Goal: Information Seeking & Learning: Learn about a topic

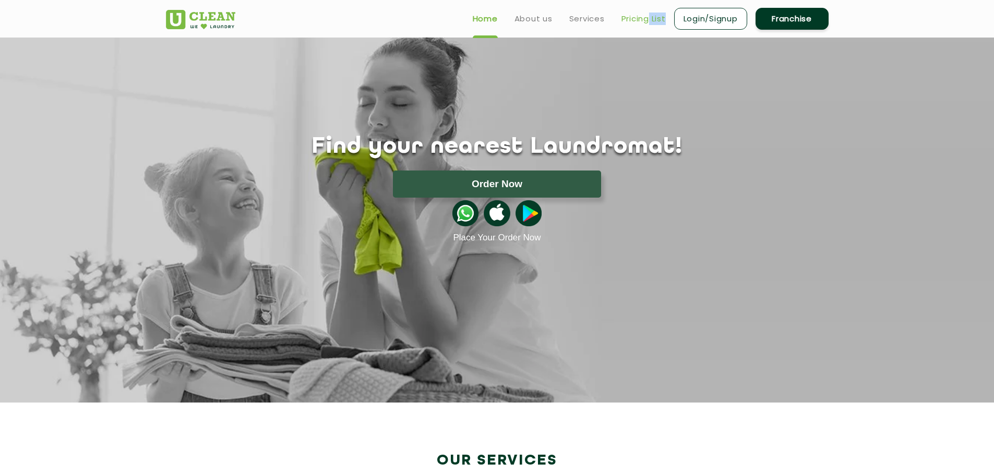
click at [650, 25] on ul "Home About us Services Pricing List Login/Signup Franchise" at bounding box center [646, 18] width 364 height 25
click at [650, 18] on link "Pricing List" at bounding box center [644, 19] width 44 height 13
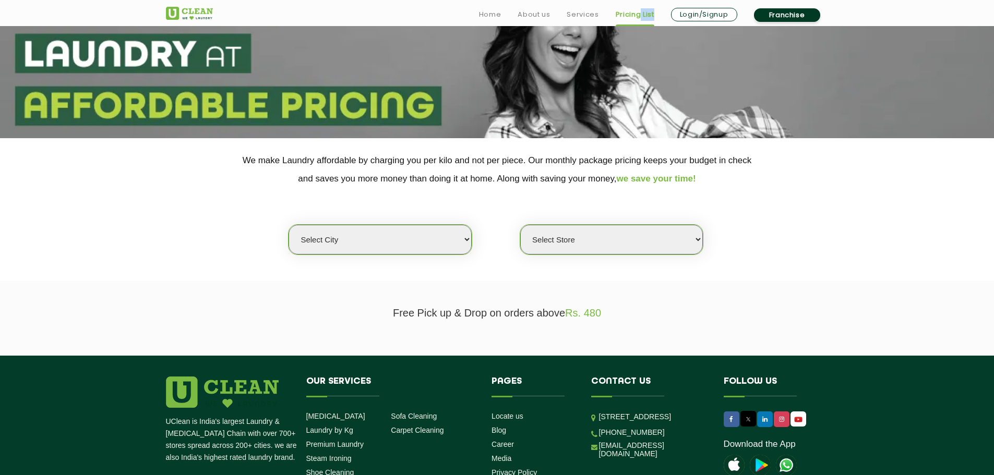
scroll to position [104, 0]
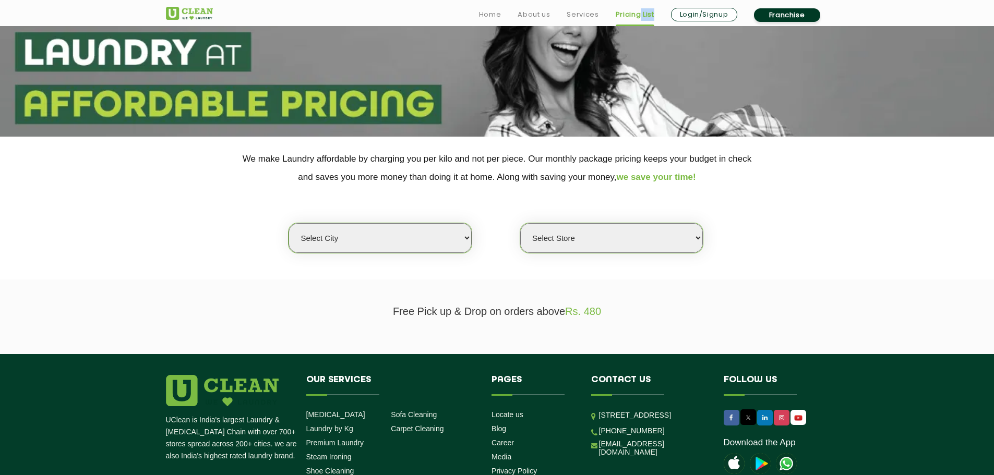
click at [415, 237] on select "Select city [GEOGRAPHIC_DATA] [GEOGRAPHIC_DATA] [GEOGRAPHIC_DATA] [GEOGRAPHIC_D…" at bounding box center [380, 238] width 183 height 30
select select "97"
click at [289, 223] on select "Select city [GEOGRAPHIC_DATA] [GEOGRAPHIC_DATA] [GEOGRAPHIC_DATA] [GEOGRAPHIC_D…" at bounding box center [380, 238] width 183 height 30
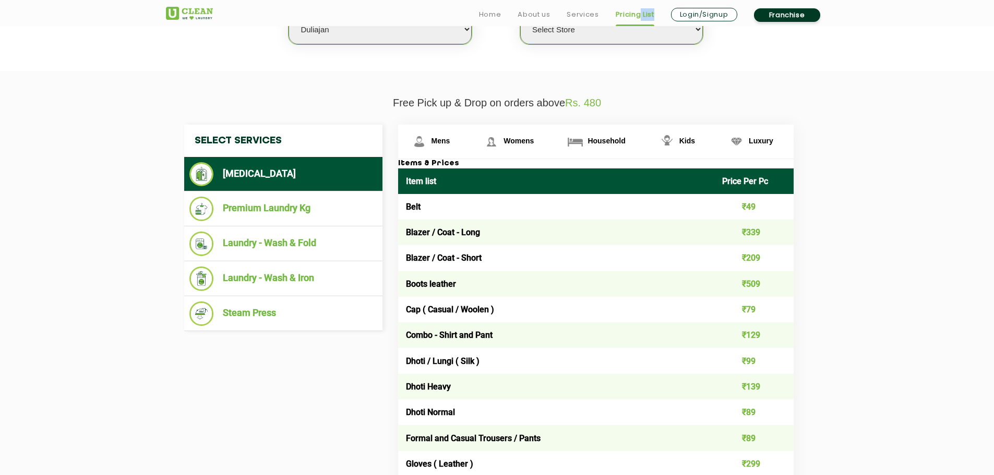
scroll to position [365, 0]
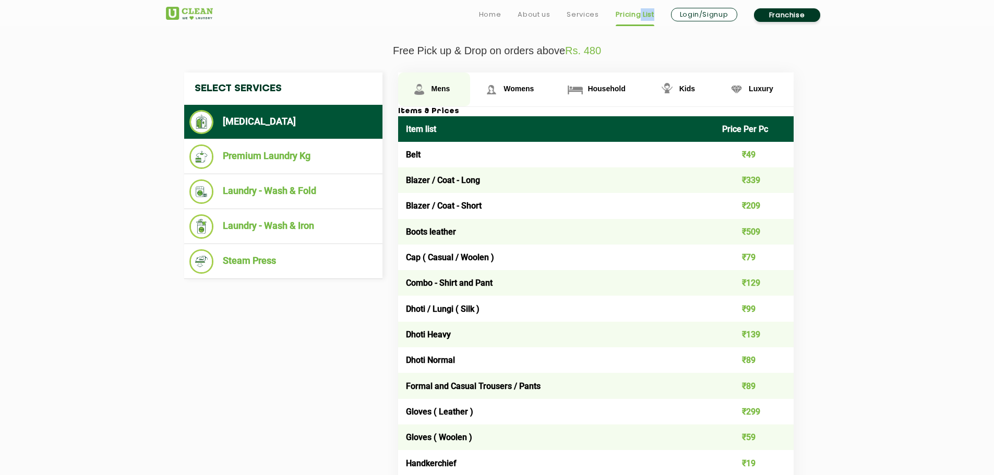
click at [435, 80] on link "Mens" at bounding box center [434, 90] width 73 height 34
click at [471, 92] on link "Womens" at bounding box center [434, 90] width 73 height 34
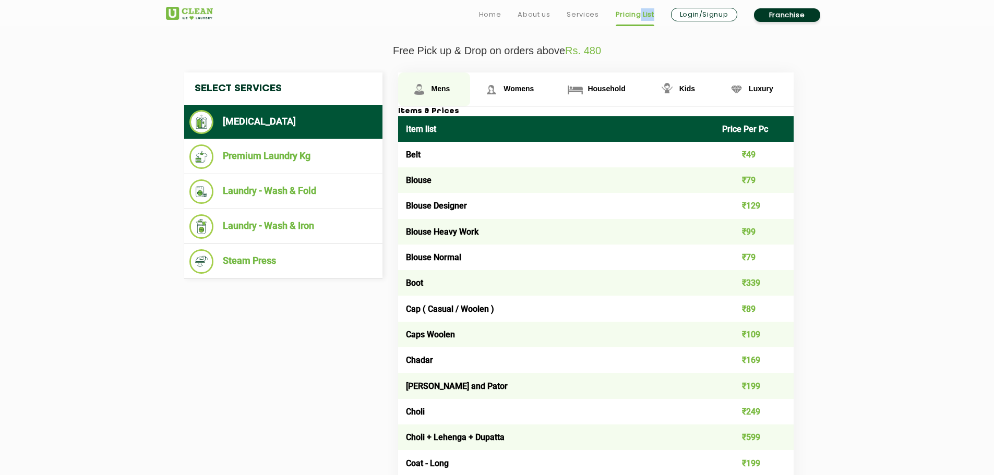
click at [441, 89] on span "Mens" at bounding box center [441, 89] width 19 height 8
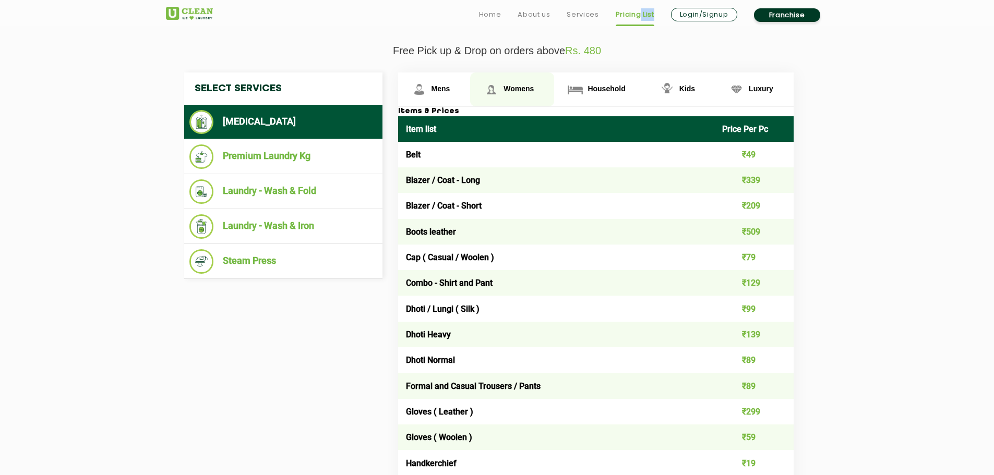
click at [471, 89] on link "Womens" at bounding box center [434, 90] width 73 height 34
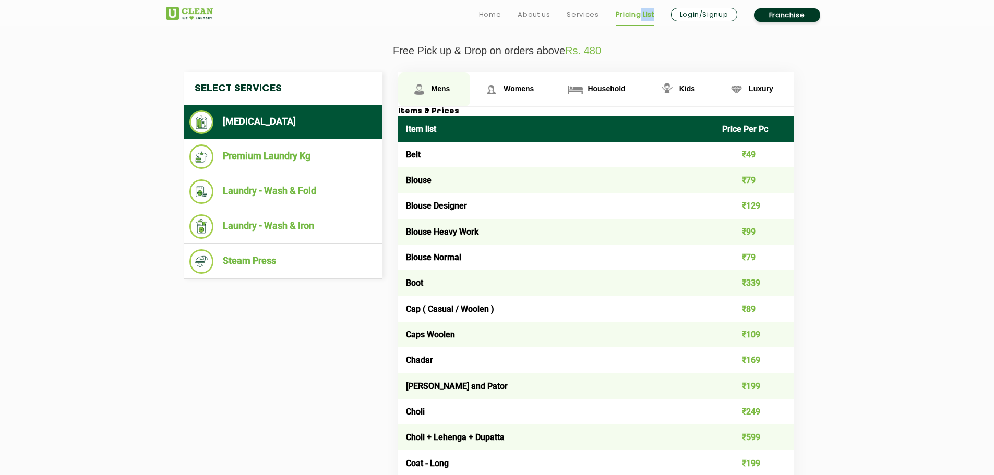
click at [448, 86] on span "Mens" at bounding box center [441, 89] width 19 height 8
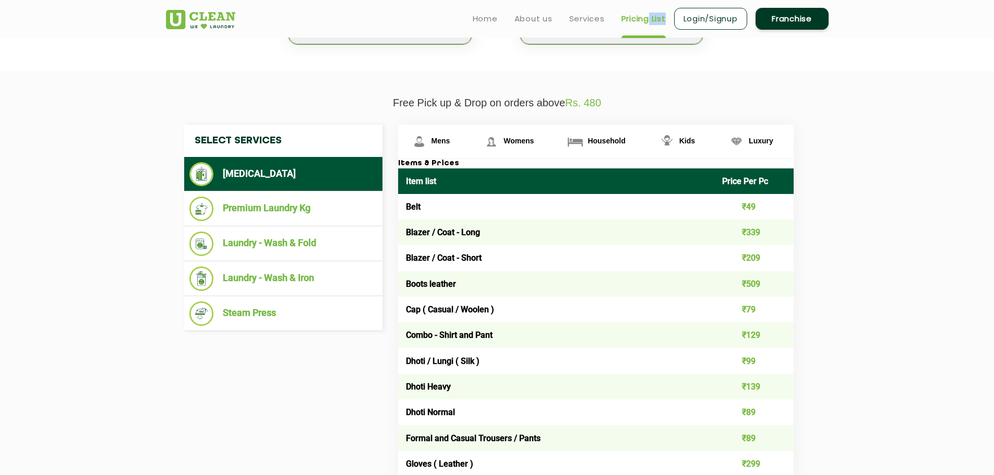
scroll to position [209, 0]
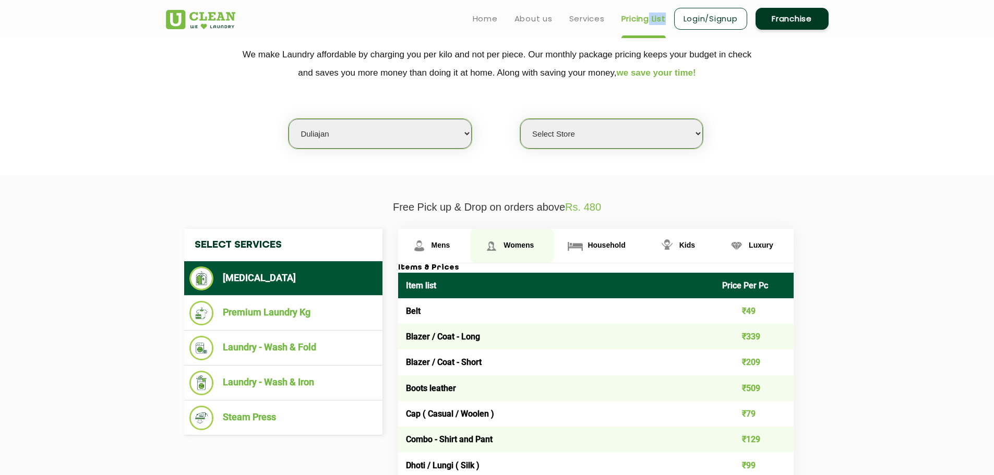
click at [428, 245] on img at bounding box center [419, 246] width 18 height 18
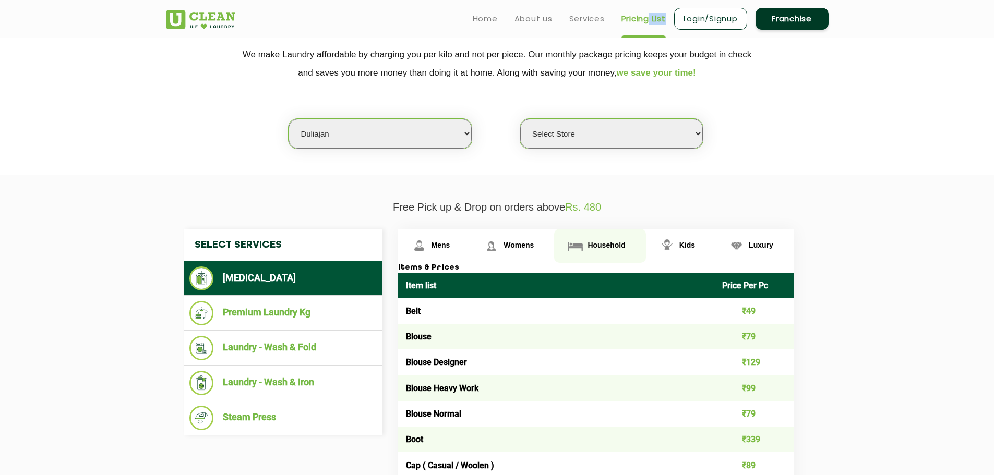
click at [471, 247] on link "Household" at bounding box center [434, 246] width 73 height 34
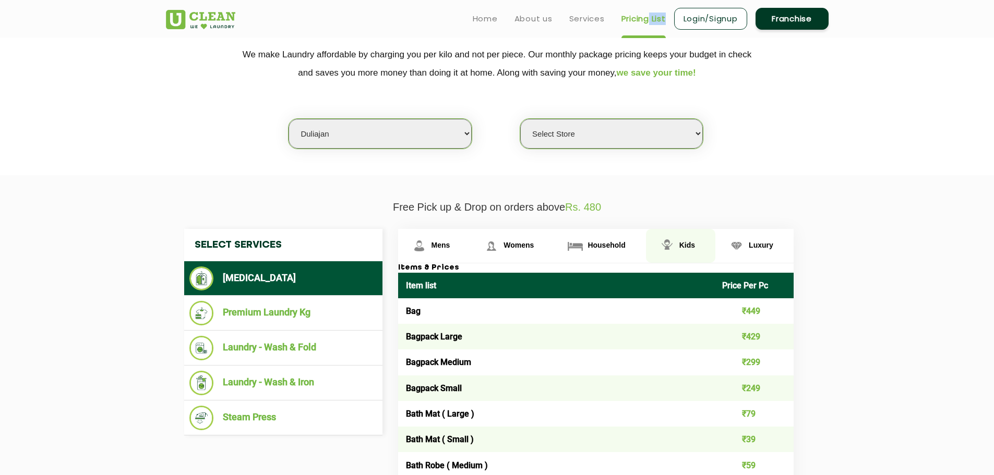
click at [428, 247] on img at bounding box center [419, 246] width 18 height 18
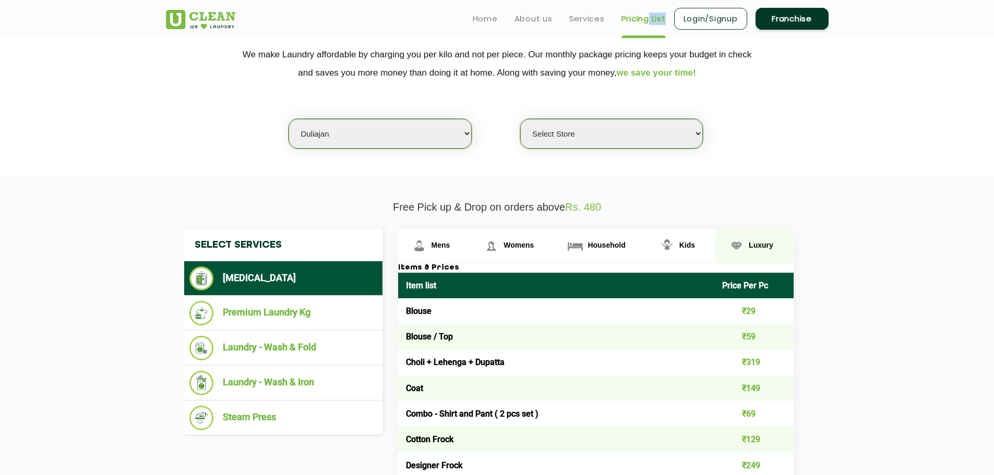
click at [471, 253] on link "Luxury" at bounding box center [434, 246] width 73 height 34
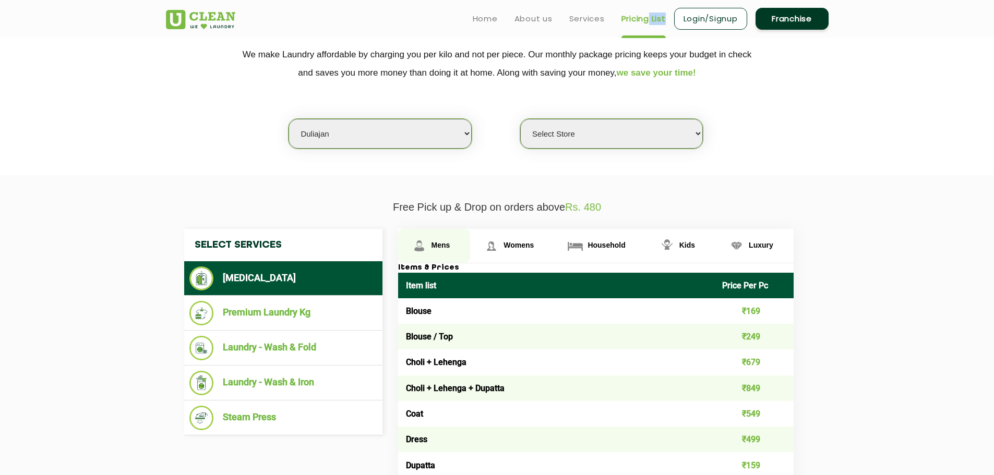
click at [440, 235] on link "Mens" at bounding box center [434, 246] width 73 height 34
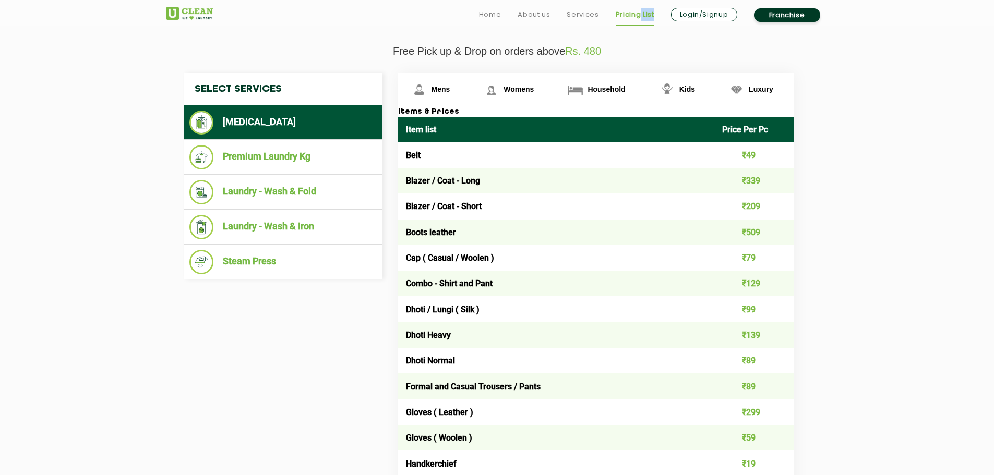
scroll to position [365, 0]
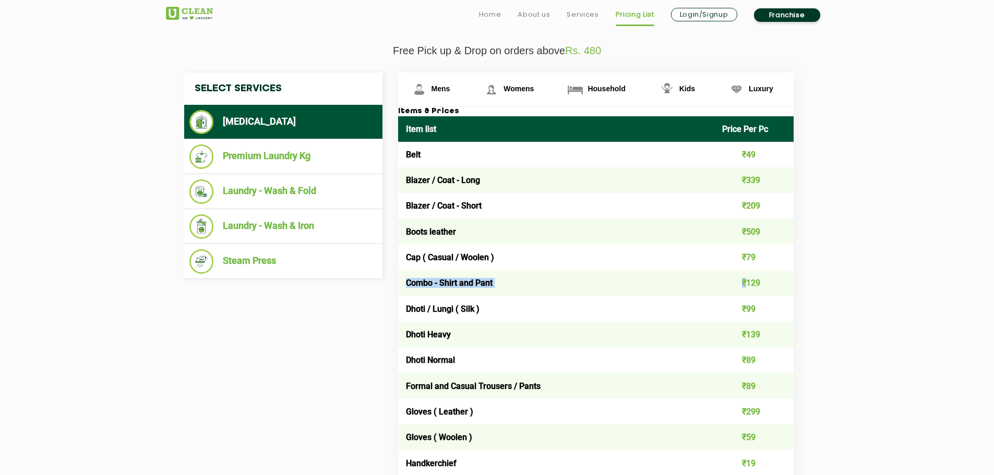
drag, startPoint x: 407, startPoint y: 279, endPoint x: 749, endPoint y: 291, distance: 342.0
click at [749, 291] on tr "Combo - Shirt and Pant ₹129" at bounding box center [596, 283] width 396 height 26
drag, startPoint x: 763, startPoint y: 237, endPoint x: 407, endPoint y: 237, distance: 357.0
click at [408, 237] on tr "Boots leather ₹509" at bounding box center [596, 232] width 396 height 26
click at [444, 245] on td "Cap ( Casual / Woolen )" at bounding box center [556, 258] width 317 height 26
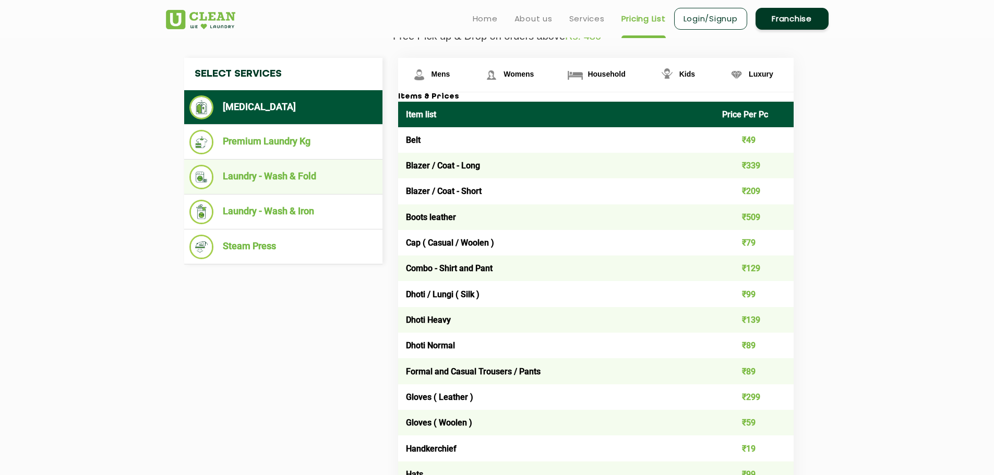
scroll to position [209, 0]
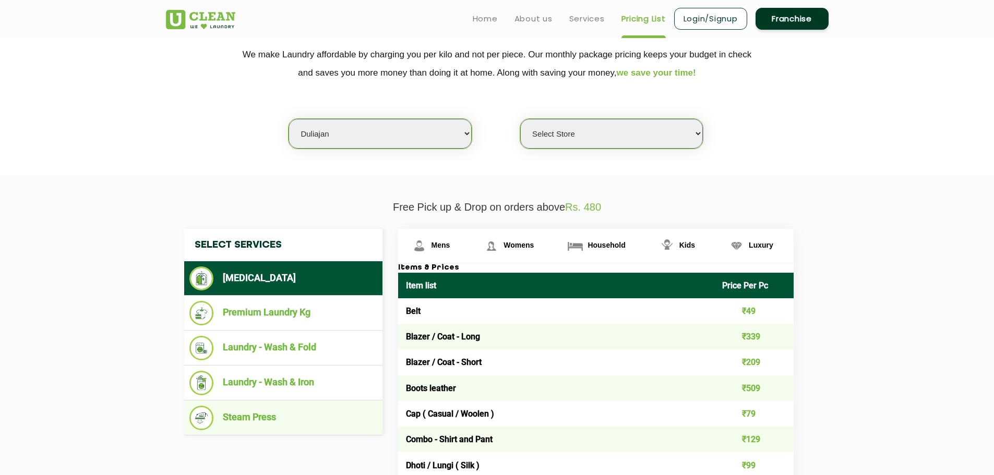
click at [302, 427] on li "Steam Press" at bounding box center [283, 418] width 188 height 25
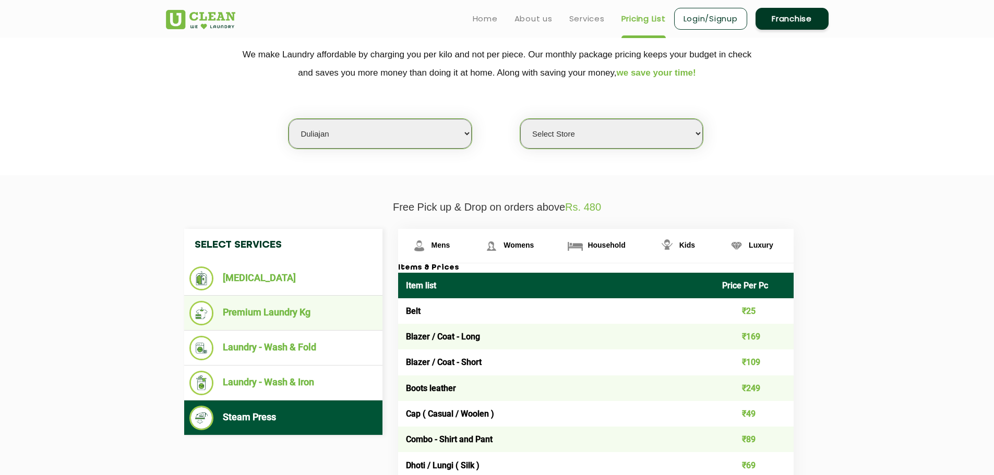
click at [316, 315] on li "Premium Laundry Kg" at bounding box center [283, 313] width 188 height 25
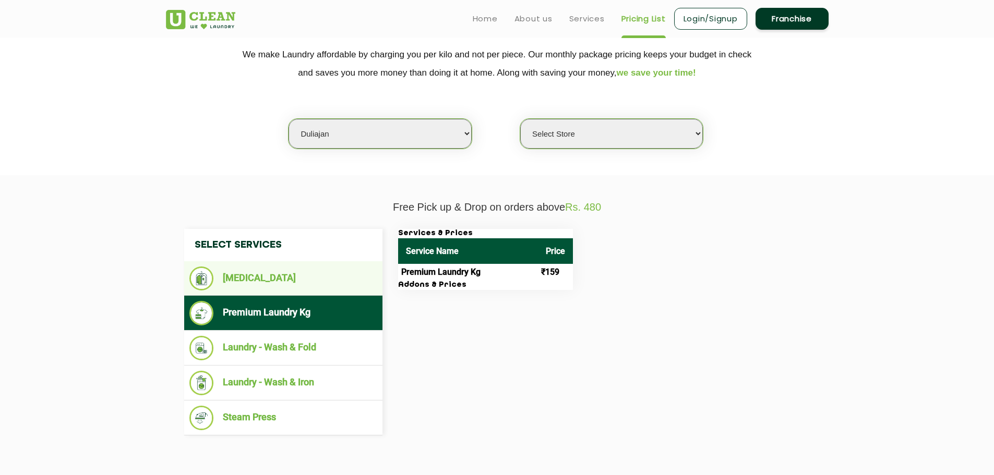
click at [308, 283] on li "[MEDICAL_DATA]" at bounding box center [283, 279] width 188 height 24
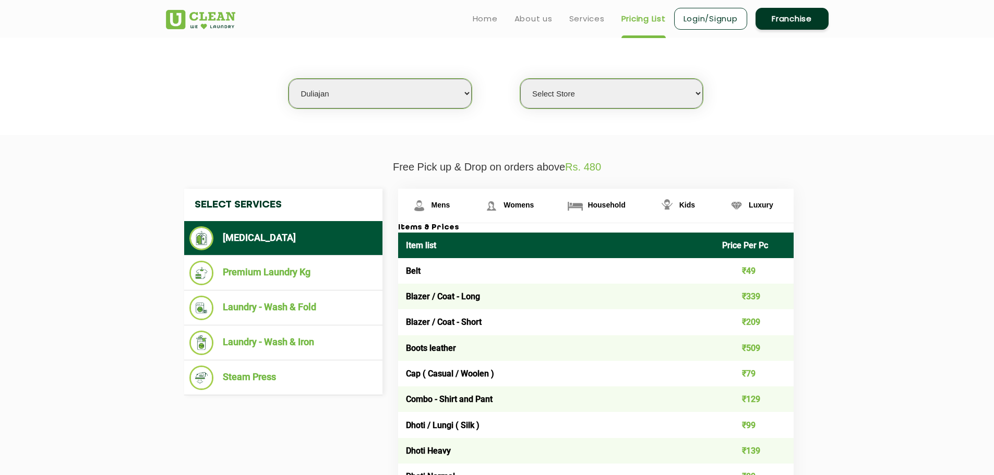
scroll to position [313, 0]
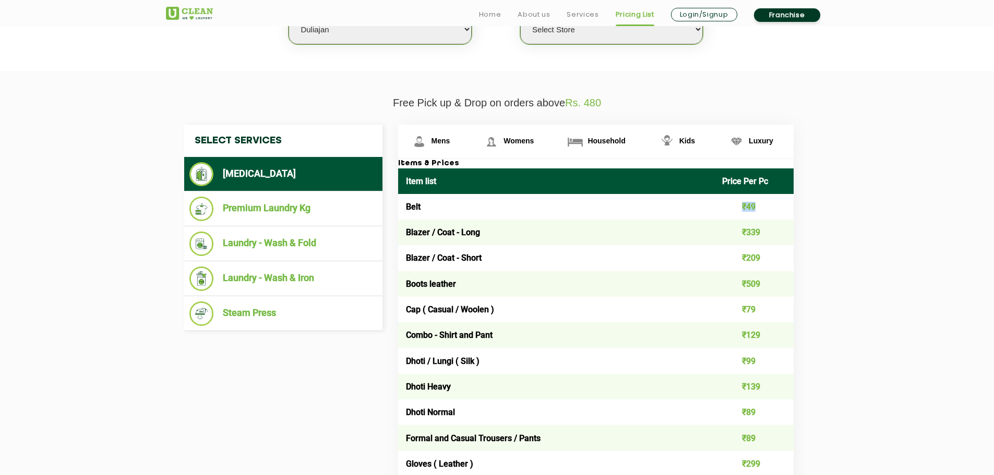
drag, startPoint x: 767, startPoint y: 209, endPoint x: 711, endPoint y: 204, distance: 56.1
click at [722, 204] on td "₹49" at bounding box center [753, 207] width 79 height 26
click at [569, 228] on td "Blazer / Coat - Long" at bounding box center [556, 233] width 317 height 26
drag, startPoint x: 402, startPoint y: 230, endPoint x: 775, endPoint y: 238, distance: 372.7
click at [775, 238] on tr "Blazer / Coat - Long ₹339" at bounding box center [596, 233] width 396 height 26
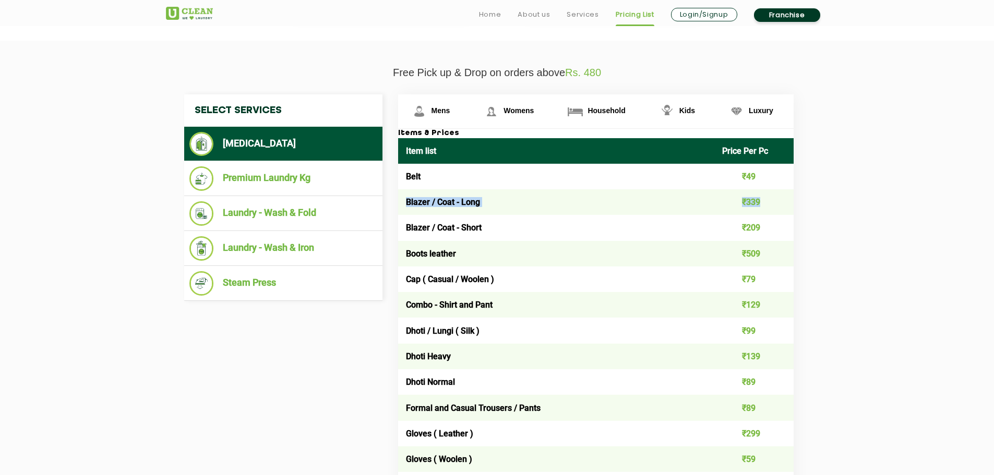
scroll to position [365, 0]
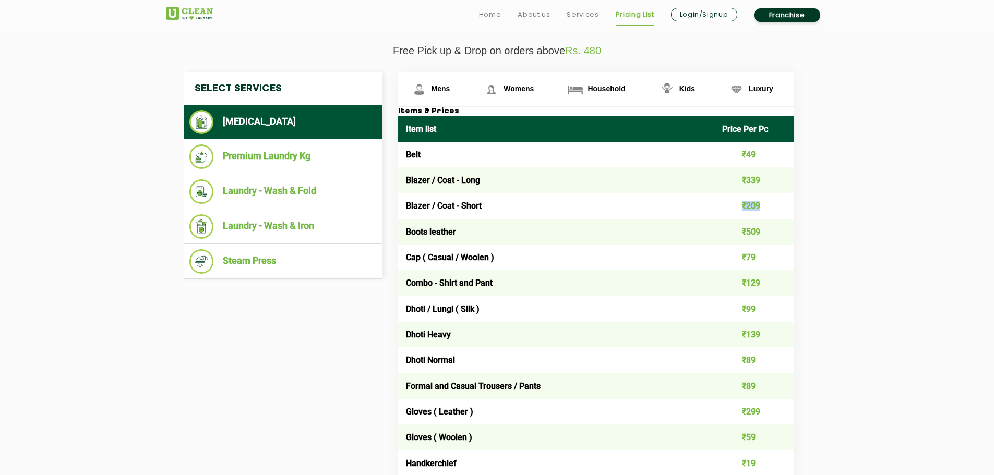
drag, startPoint x: 742, startPoint y: 200, endPoint x: 784, endPoint y: 202, distance: 42.3
click at [784, 202] on td "₹209" at bounding box center [753, 206] width 79 height 26
click at [674, 224] on td "Boots leather" at bounding box center [556, 232] width 317 height 26
drag, startPoint x: 447, startPoint y: 227, endPoint x: 769, endPoint y: 238, distance: 322.2
click at [769, 238] on tr "Boots leather ₹509" at bounding box center [596, 232] width 396 height 26
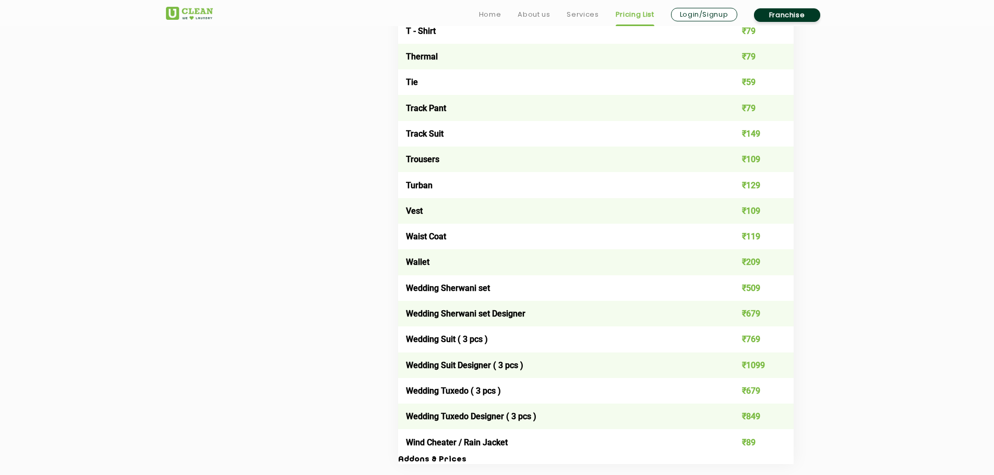
scroll to position [1931, 0]
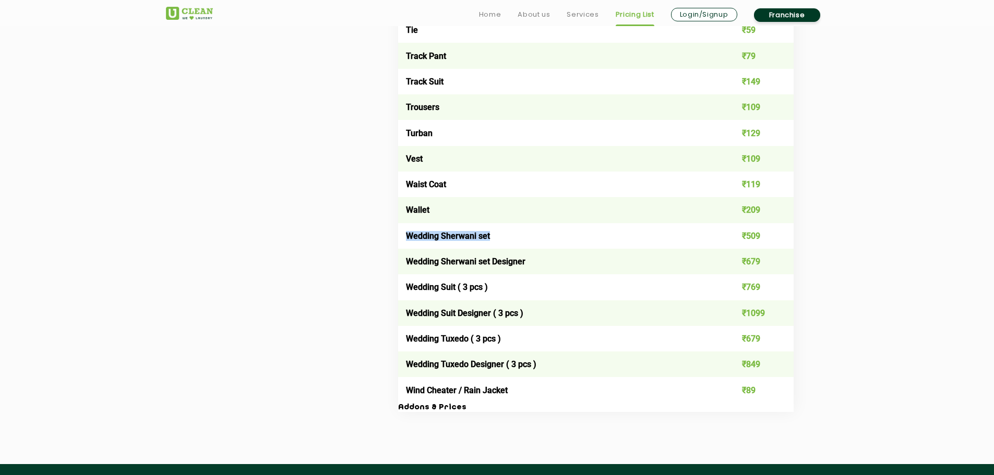
drag, startPoint x: 503, startPoint y: 237, endPoint x: 407, endPoint y: 237, distance: 96.5
click at [407, 237] on td "Wedding Sherwani set" at bounding box center [556, 236] width 317 height 26
drag, startPoint x: 763, startPoint y: 232, endPoint x: 399, endPoint y: 229, distance: 364.3
click at [399, 229] on tr "Wedding Sherwani set ₹509" at bounding box center [596, 236] width 396 height 26
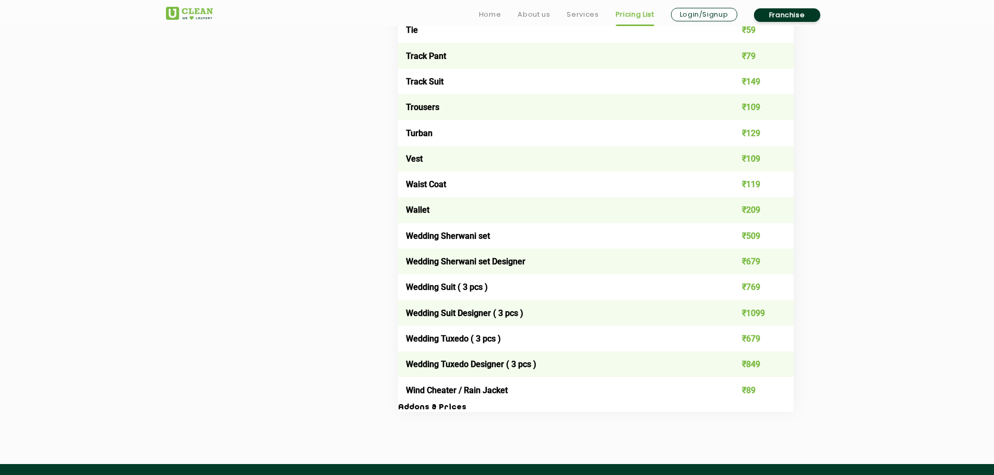
click at [407, 249] on td "Wedding Sherwani set Designer" at bounding box center [556, 262] width 317 height 26
drag, startPoint x: 407, startPoint y: 256, endPoint x: 769, endPoint y: 268, distance: 362.9
click at [769, 268] on tr "Wedding Sherwani set Designer ₹679" at bounding box center [596, 262] width 396 height 26
drag, startPoint x: 770, startPoint y: 289, endPoint x: 405, endPoint y: 294, distance: 364.8
click at [405, 294] on tr "Wedding Suit ( 3 pcs ) ₹769" at bounding box center [596, 287] width 396 height 26
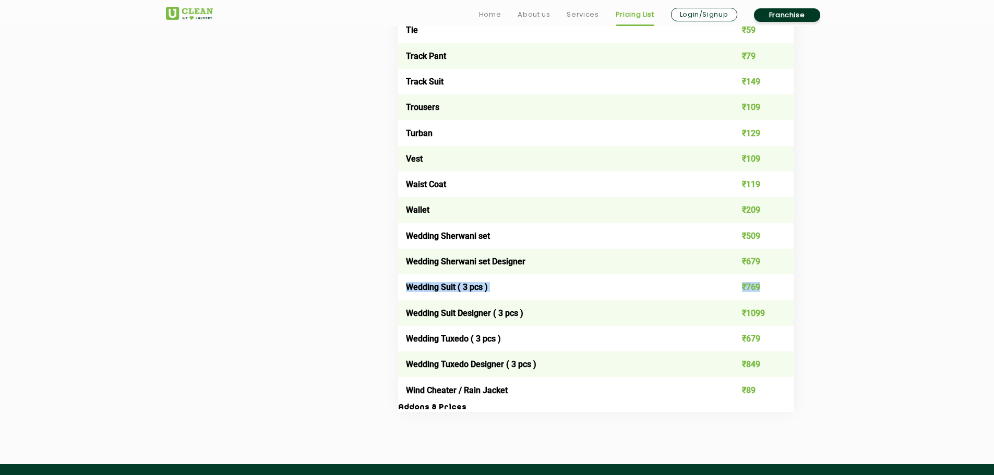
click at [410, 297] on td "Wedding Suit ( 3 pcs )" at bounding box center [556, 287] width 317 height 26
drag, startPoint x: 402, startPoint y: 313, endPoint x: 780, endPoint y: 321, distance: 377.4
click at [780, 321] on tr "Wedding Suit Designer ( 3 pcs ) ₹1099" at bounding box center [596, 314] width 396 height 26
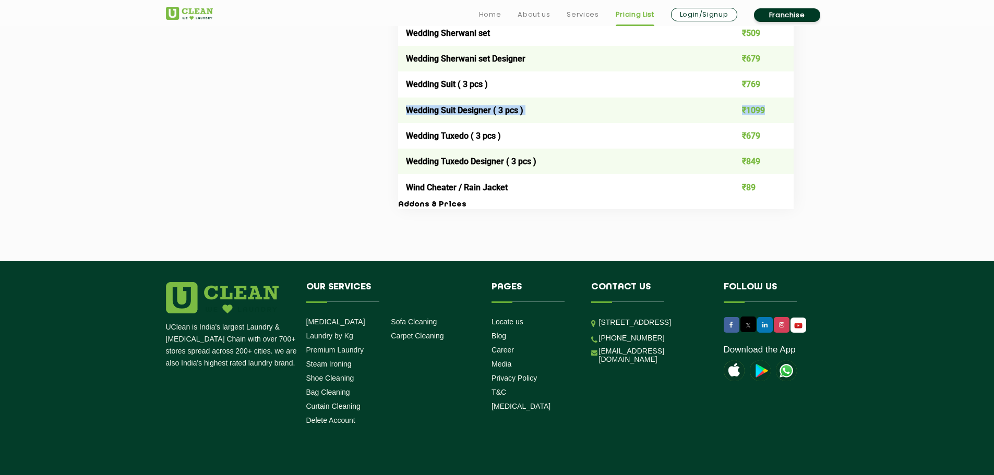
scroll to position [2170, 0]
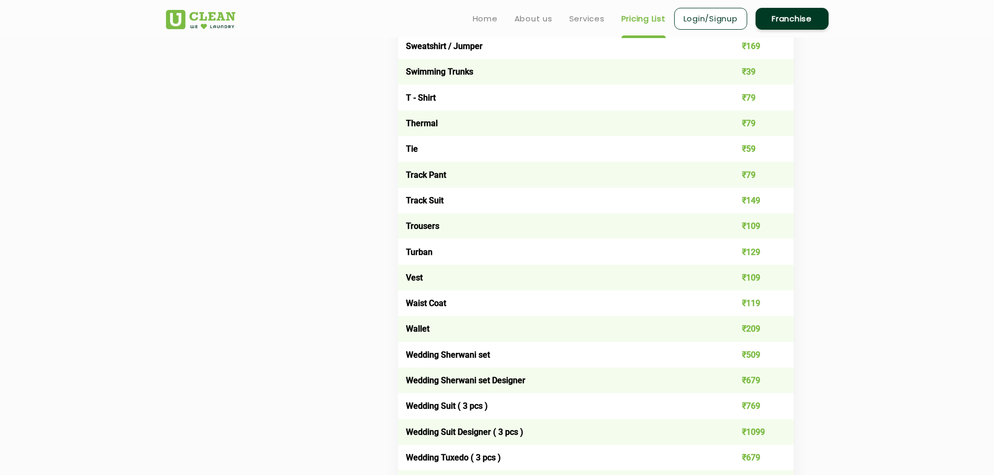
scroll to position [1805, 0]
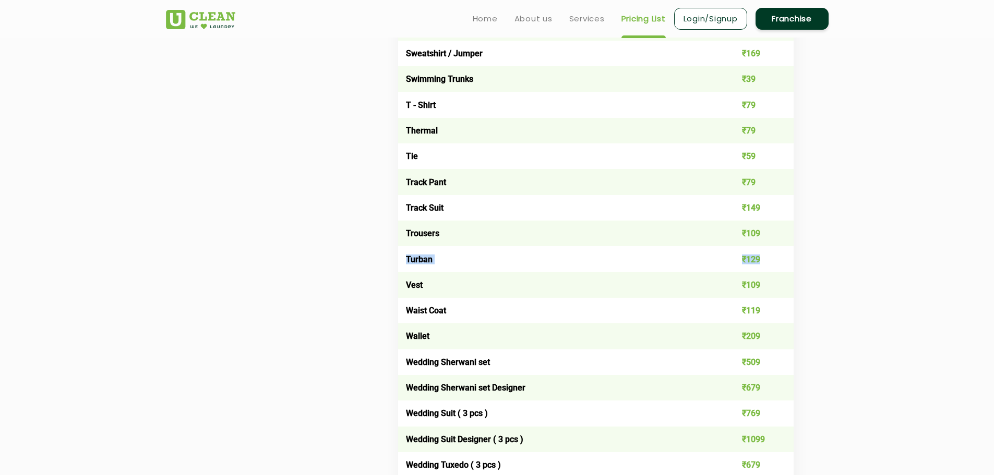
drag, startPoint x: 404, startPoint y: 258, endPoint x: 763, endPoint y: 259, distance: 359.0
click at [763, 259] on tr "Turban ₹129" at bounding box center [596, 259] width 396 height 26
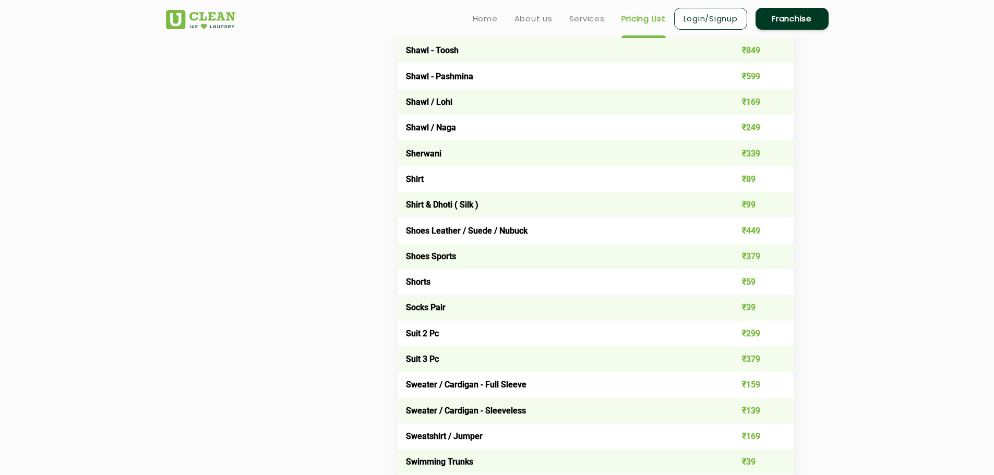
scroll to position [1387, 0]
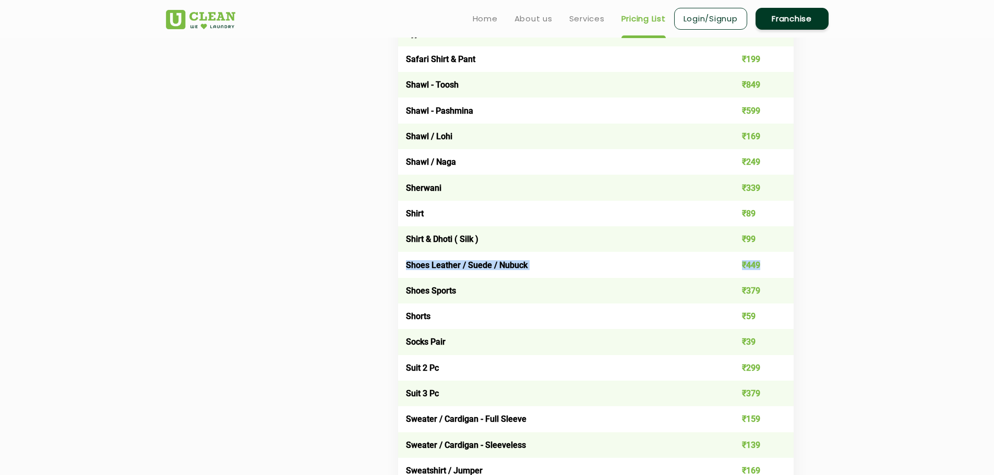
drag, startPoint x: 403, startPoint y: 264, endPoint x: 765, endPoint y: 268, distance: 361.1
click at [765, 268] on tr "Shoes Leather / Suede / Nubuck ₹449" at bounding box center [596, 265] width 396 height 26
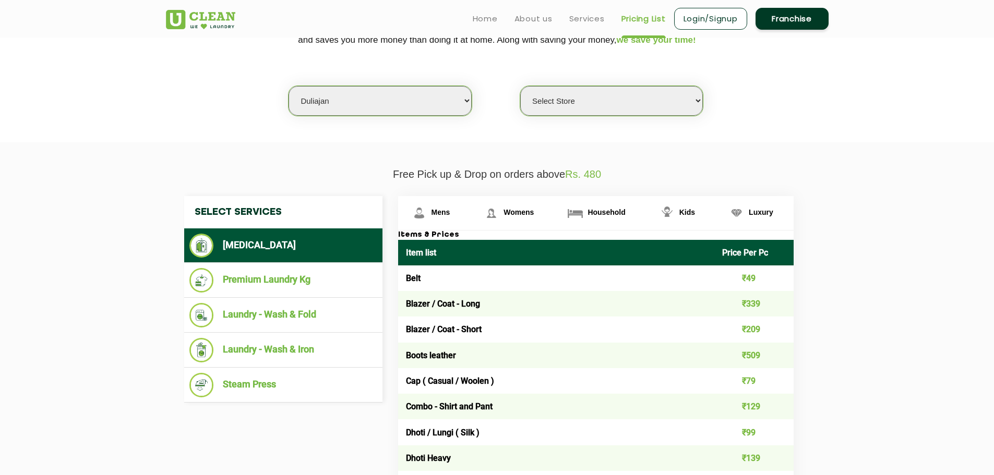
scroll to position [239, 0]
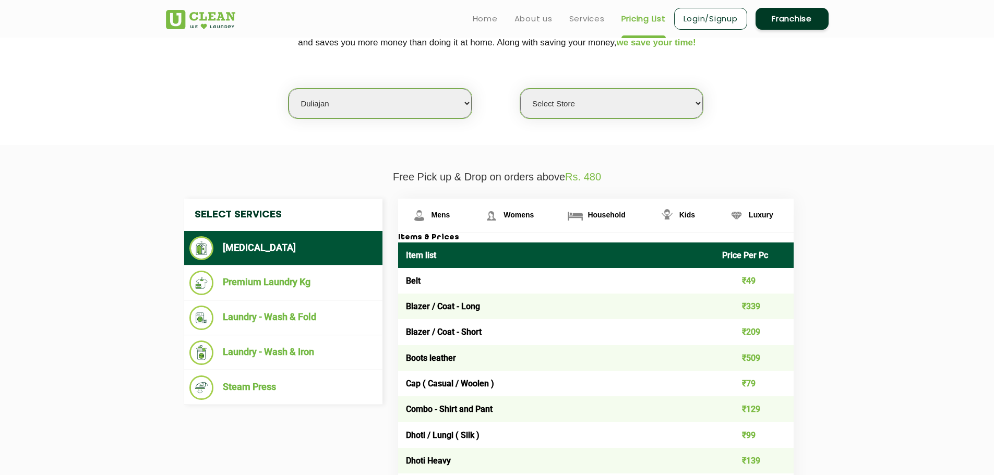
click at [575, 109] on select "Select Store [GEOGRAPHIC_DATA]" at bounding box center [611, 104] width 183 height 30
select select "293"
click at [520, 89] on select "Select Store [GEOGRAPHIC_DATA]" at bounding box center [611, 104] width 183 height 30
click at [428, 216] on img at bounding box center [419, 216] width 18 height 18
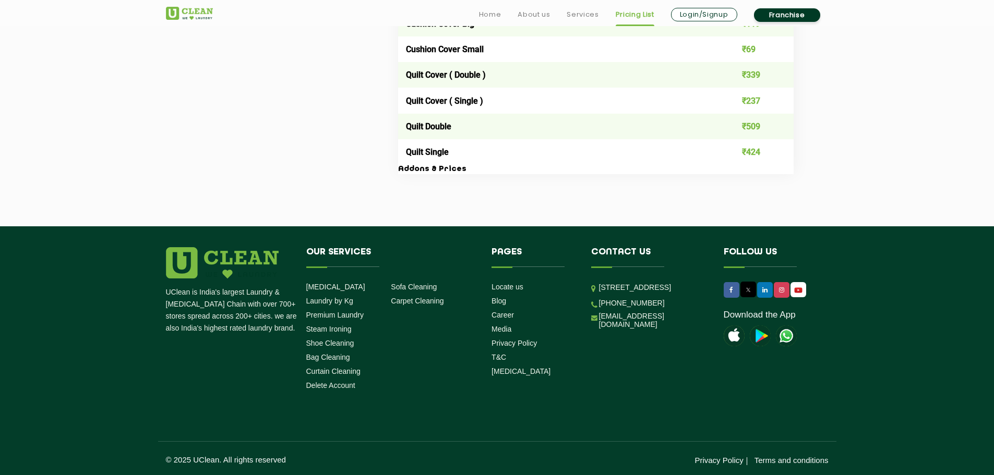
scroll to position [1810, 0]
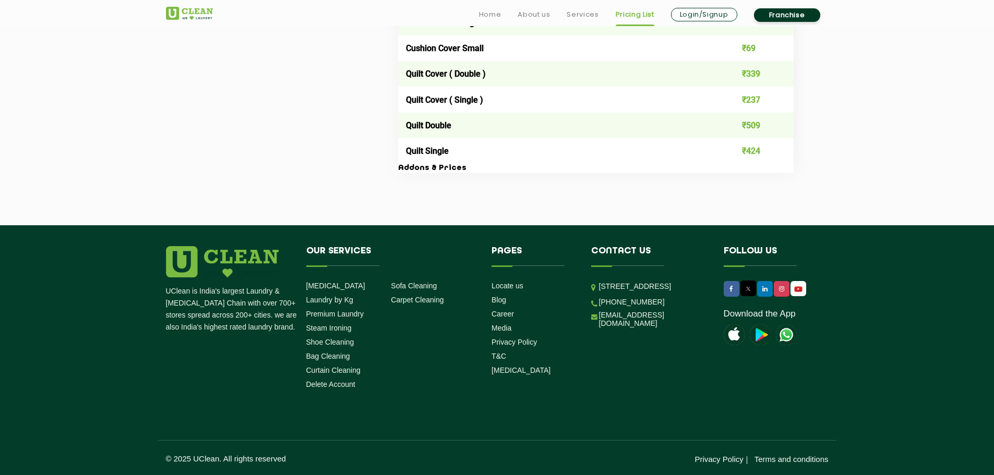
drag, startPoint x: 679, startPoint y: 324, endPoint x: 596, endPoint y: 284, distance: 91.5
click at [596, 284] on li "[STREET_ADDRESS]" at bounding box center [649, 287] width 117 height 12
click at [552, 293] on ul "Locate us Blog Career Media Privacy Policy T&C [MEDICAL_DATA]" at bounding box center [534, 328] width 84 height 94
drag, startPoint x: 590, startPoint y: 280, endPoint x: 683, endPoint y: 332, distance: 106.3
click at [681, 321] on li "Contact us [STREET_ADDRESS] [PHONE_NUMBER] [EMAIL_ADDRESS][DOMAIN_NAME]" at bounding box center [649, 289] width 133 height 86
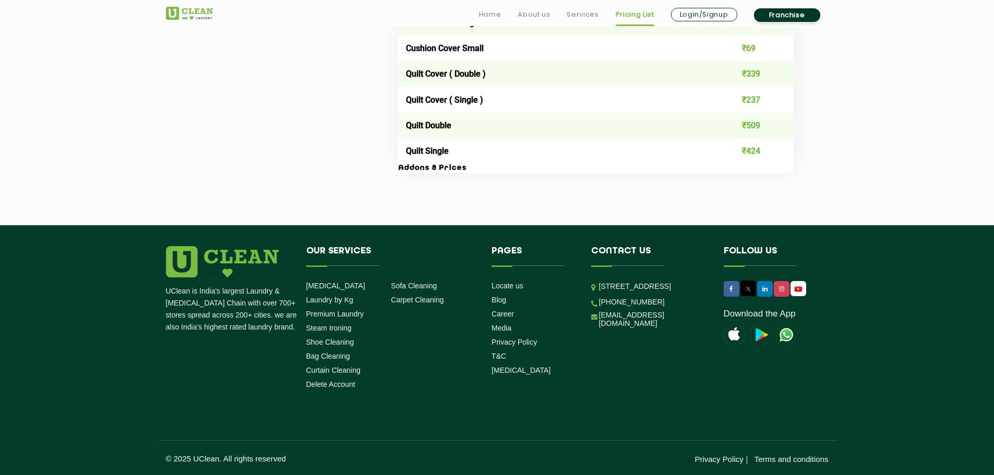
click at [683, 307] on li "[PHONE_NUMBER]" at bounding box center [649, 302] width 117 height 10
drag, startPoint x: 680, startPoint y: 320, endPoint x: 593, endPoint y: 287, distance: 93.3
click at [593, 287] on li "[STREET_ADDRESS]" at bounding box center [649, 287] width 117 height 12
click at [577, 304] on li "Pages Locate us Blog Career Media Privacy Policy T&C [MEDICAL_DATA]" at bounding box center [534, 312] width 100 height 133
drag, startPoint x: 680, startPoint y: 321, endPoint x: 598, endPoint y: 282, distance: 91.0
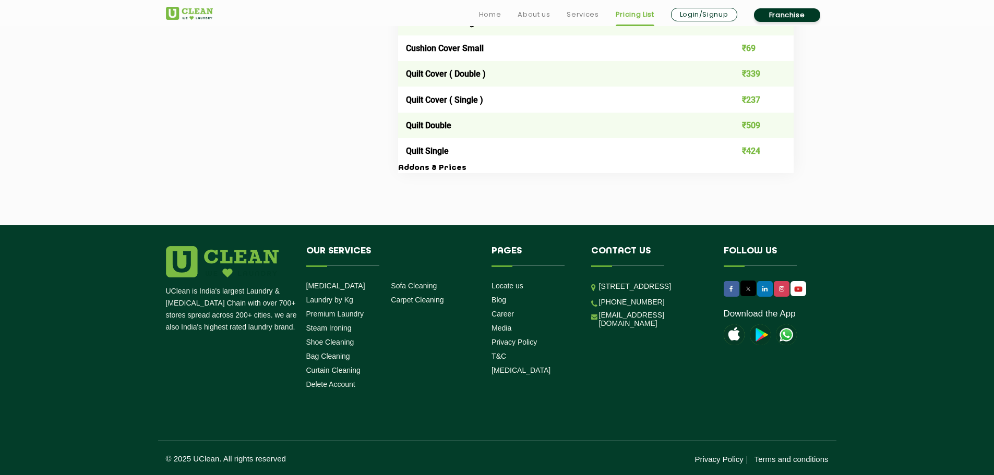
click at [598, 282] on li "[STREET_ADDRESS]" at bounding box center [649, 287] width 117 height 12
click at [584, 306] on li "Contact us [STREET_ADDRESS] [PHONE_NUMBER] [EMAIL_ADDRESS][DOMAIN_NAME]" at bounding box center [649, 289] width 133 height 86
drag, startPoint x: 681, startPoint y: 322, endPoint x: 593, endPoint y: 290, distance: 93.8
click at [594, 290] on li "[STREET_ADDRESS]" at bounding box center [649, 287] width 117 height 12
click at [572, 297] on li "Blog" at bounding box center [534, 300] width 84 height 10
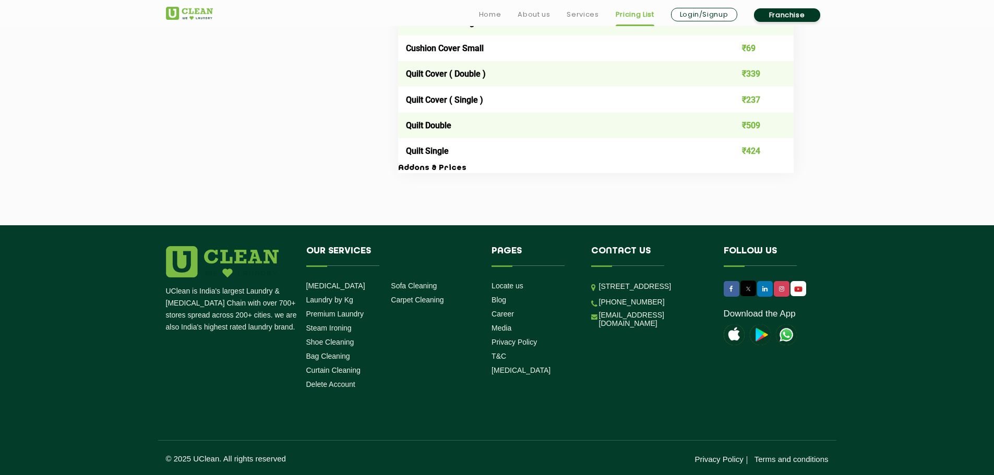
drag, startPoint x: 681, startPoint y: 323, endPoint x: 595, endPoint y: 289, distance: 92.5
click at [595, 289] on li "[STREET_ADDRESS]" at bounding box center [649, 287] width 117 height 12
click at [583, 297] on li "Contact us [STREET_ADDRESS] [PHONE_NUMBER] [EMAIL_ADDRESS][DOMAIN_NAME]" at bounding box center [649, 289] width 133 height 86
drag, startPoint x: 673, startPoint y: 319, endPoint x: 596, endPoint y: 286, distance: 83.5
click at [596, 286] on li "[STREET_ADDRESS]" at bounding box center [649, 287] width 117 height 12
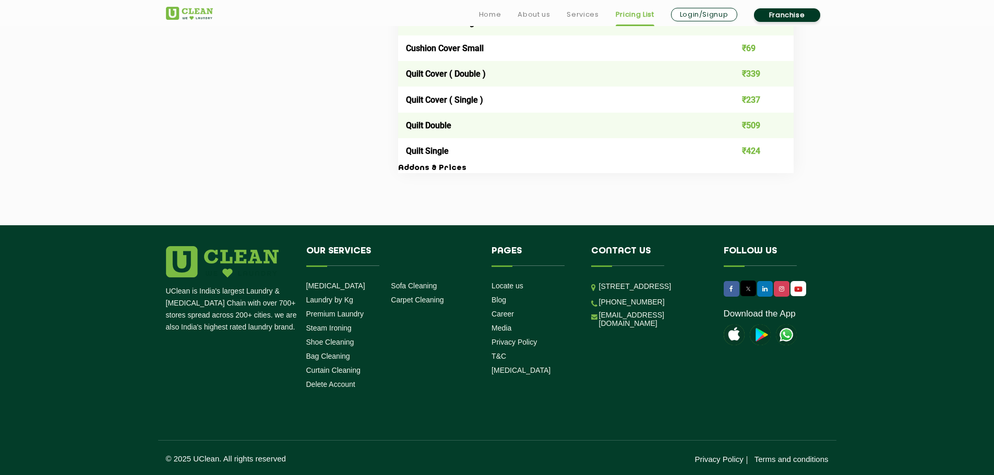
click at [590, 300] on li "Contact us [STREET_ADDRESS] [PHONE_NUMBER] [EMAIL_ADDRESS][DOMAIN_NAME]" at bounding box center [649, 289] width 133 height 86
drag, startPoint x: 679, startPoint y: 321, endPoint x: 599, endPoint y: 283, distance: 89.2
click at [599, 283] on p "[STREET_ADDRESS]" at bounding box center [653, 287] width 109 height 12
click at [684, 266] on h4 "Contact us" at bounding box center [649, 256] width 117 height 20
drag, startPoint x: 679, startPoint y: 326, endPoint x: 592, endPoint y: 288, distance: 95.1
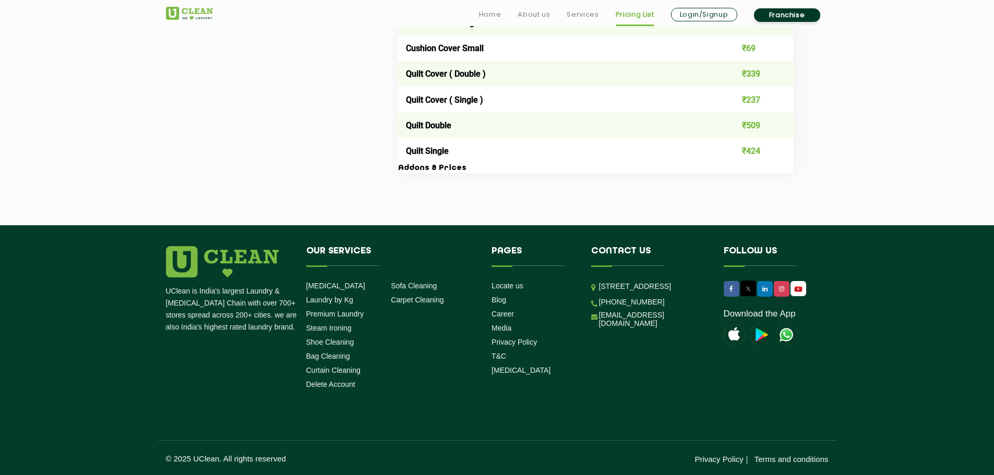
click at [592, 288] on li "[STREET_ADDRESS]" at bounding box center [649, 287] width 117 height 12
click at [584, 287] on li "Contact us [STREET_ADDRESS] [PHONE_NUMBER] [EMAIL_ADDRESS][DOMAIN_NAME]" at bounding box center [649, 289] width 133 height 86
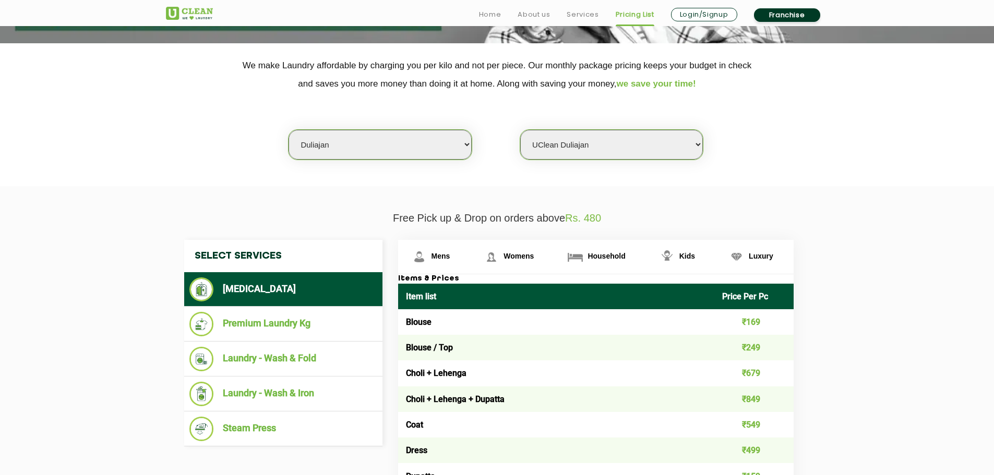
scroll to position [209, 0]
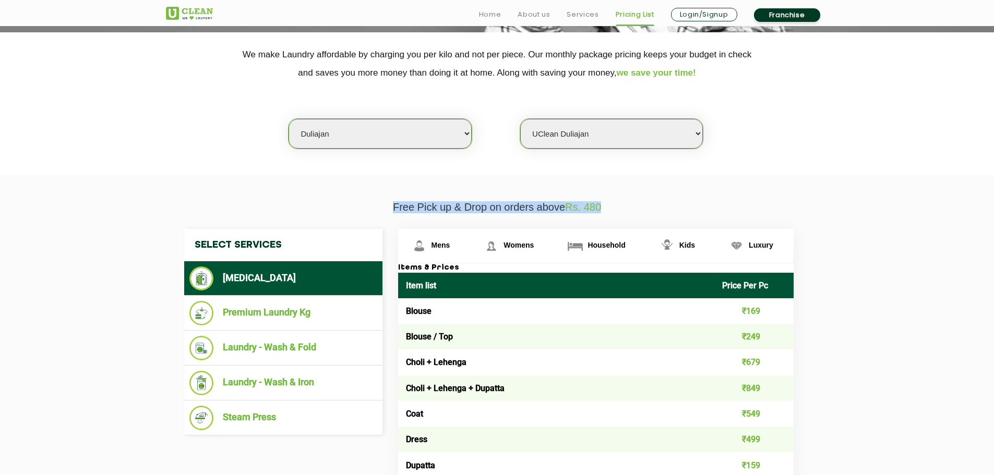
drag, startPoint x: 387, startPoint y: 205, endPoint x: 610, endPoint y: 200, distance: 222.9
click at [652, 204] on p "Free Pick up & Drop on orders above Rs. 480" at bounding box center [497, 207] width 663 height 12
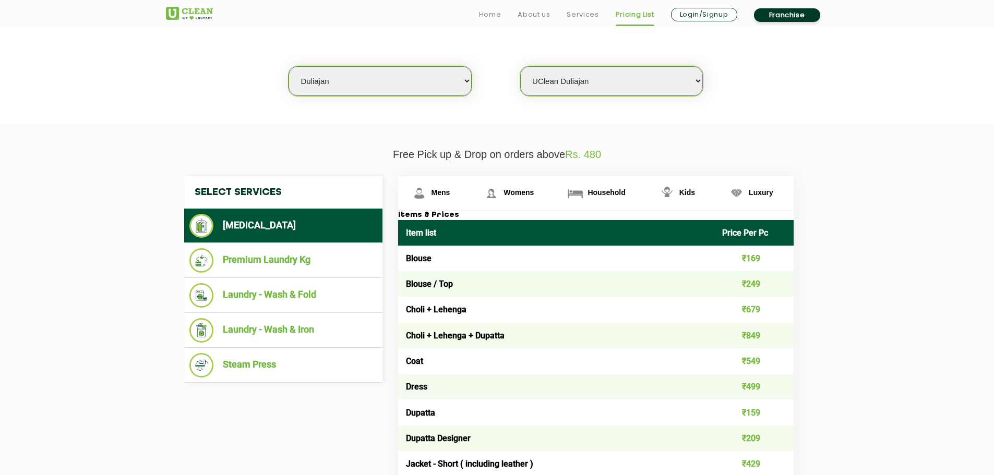
scroll to position [417, 0]
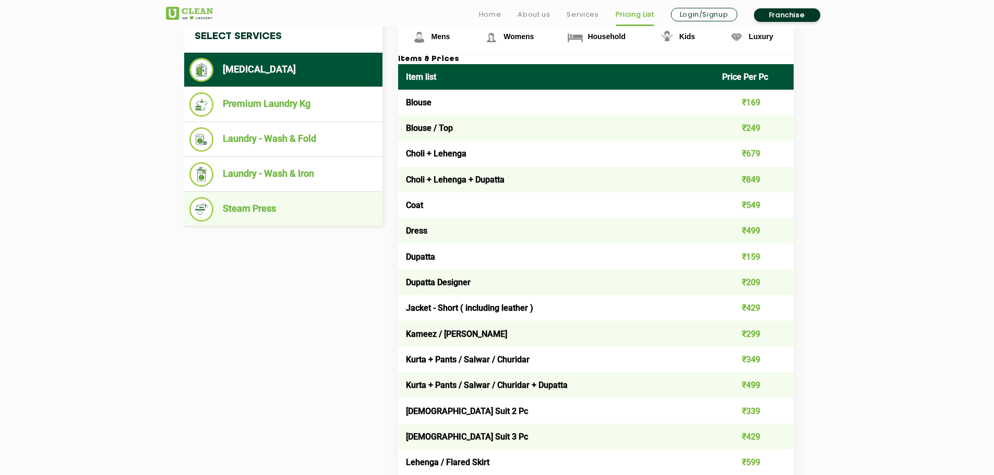
click at [278, 215] on li "Steam Press" at bounding box center [283, 209] width 188 height 25
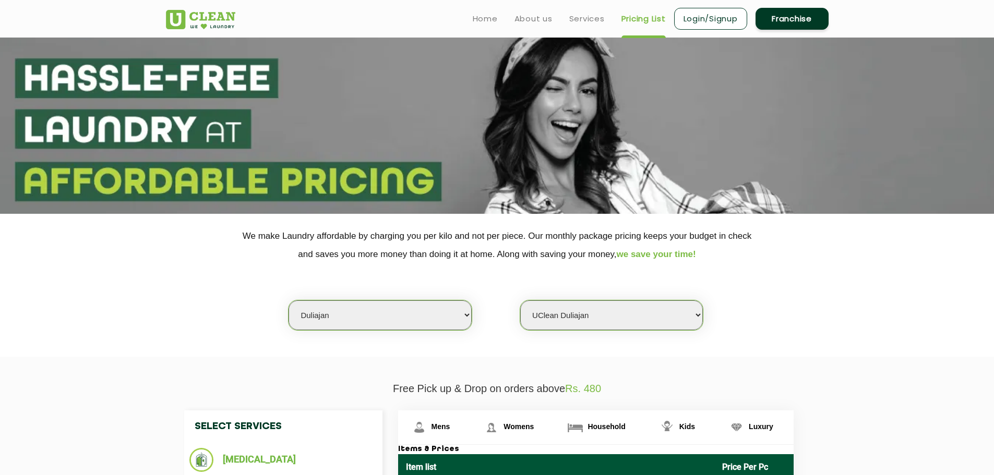
scroll to position [0, 0]
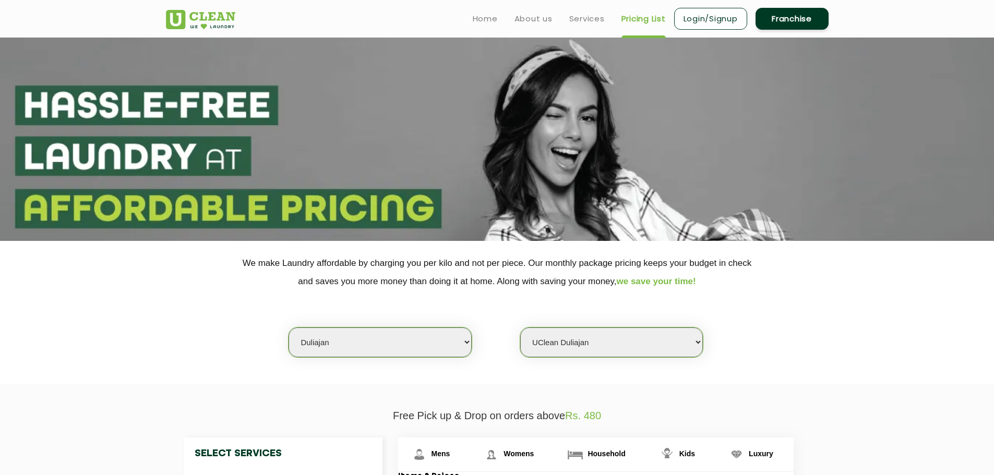
drag, startPoint x: 610, startPoint y: 171, endPoint x: 558, endPoint y: 171, distance: 51.7
click at [554, 169] on section at bounding box center [497, 140] width 994 height 204
drag, startPoint x: 571, startPoint y: 145, endPoint x: 536, endPoint y: 200, distance: 65.4
click at [605, 214] on section at bounding box center [497, 140] width 994 height 204
drag, startPoint x: 536, startPoint y: 199, endPoint x: 765, endPoint y: 260, distance: 237.1
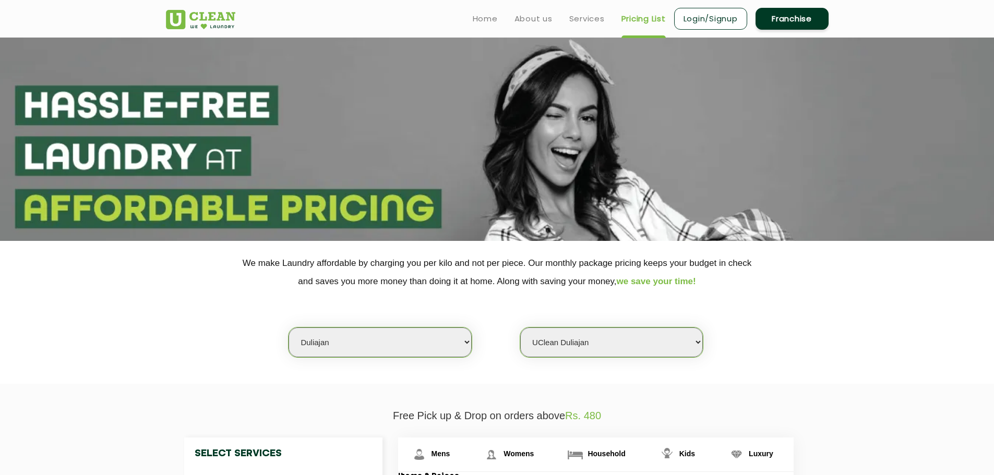
click at [795, 264] on p "We make Laundry affordable by charging you per kilo and not per piece. Our mont…" at bounding box center [497, 272] width 663 height 37
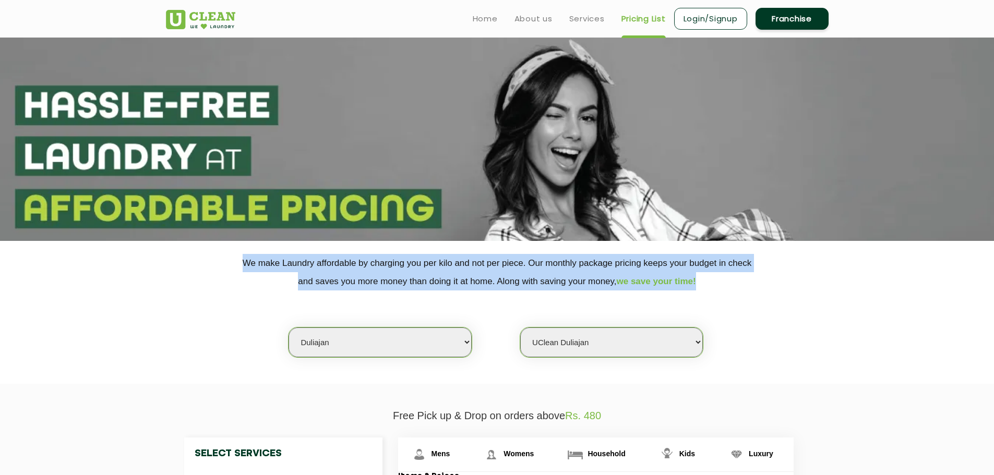
drag, startPoint x: 240, startPoint y: 264, endPoint x: 704, endPoint y: 289, distance: 464.6
click at [703, 289] on p "We make Laundry affordable by charging you per kilo and not per piece. Our mont…" at bounding box center [497, 272] width 663 height 37
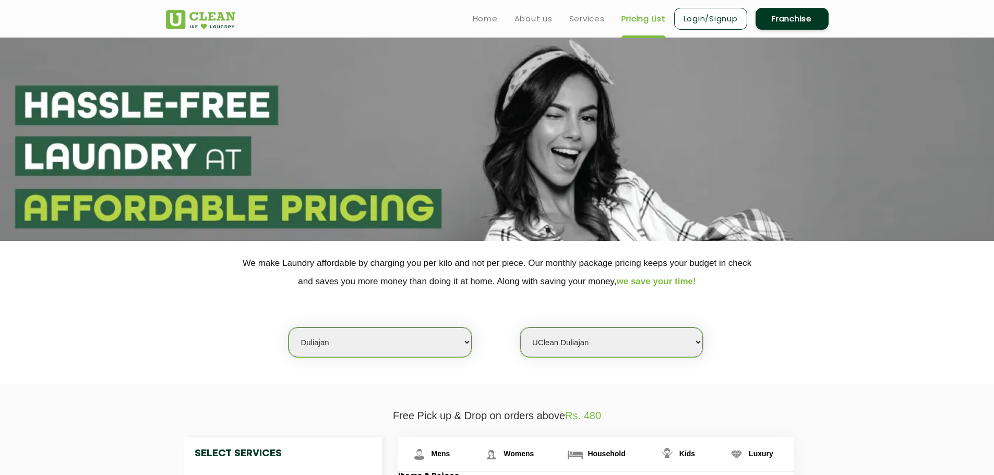
click at [736, 299] on div "Select city [GEOGRAPHIC_DATA] [GEOGRAPHIC_DATA] [GEOGRAPHIC_DATA] [GEOGRAPHIC_D…" at bounding box center [497, 324] width 678 height 67
drag, startPoint x: 619, startPoint y: 283, endPoint x: 699, endPoint y: 285, distance: 79.9
click at [699, 285] on p "We make Laundry affordable by charging you per kilo and not per piece. Our mont…" at bounding box center [497, 272] width 663 height 37
click at [850, 368] on section "We make Laundry affordable by charging you per kilo and not per piece. Our mont…" at bounding box center [497, 312] width 994 height 143
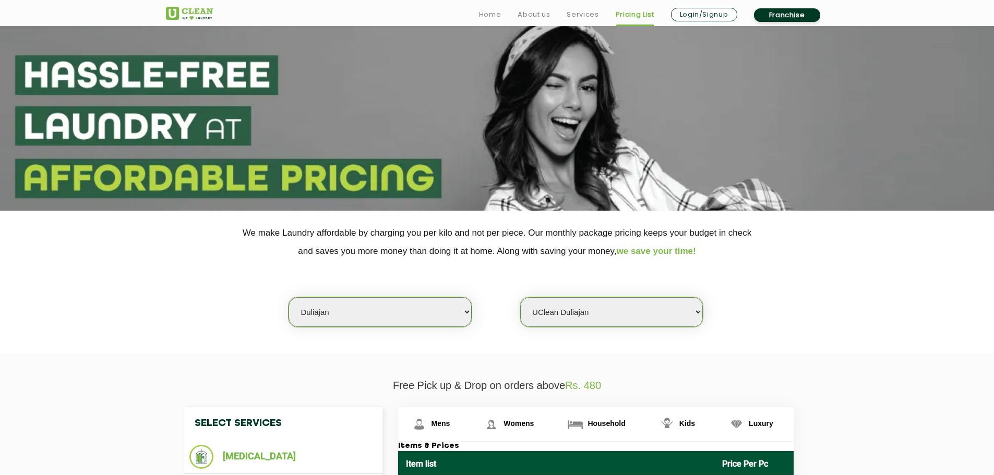
scroll to position [104, 0]
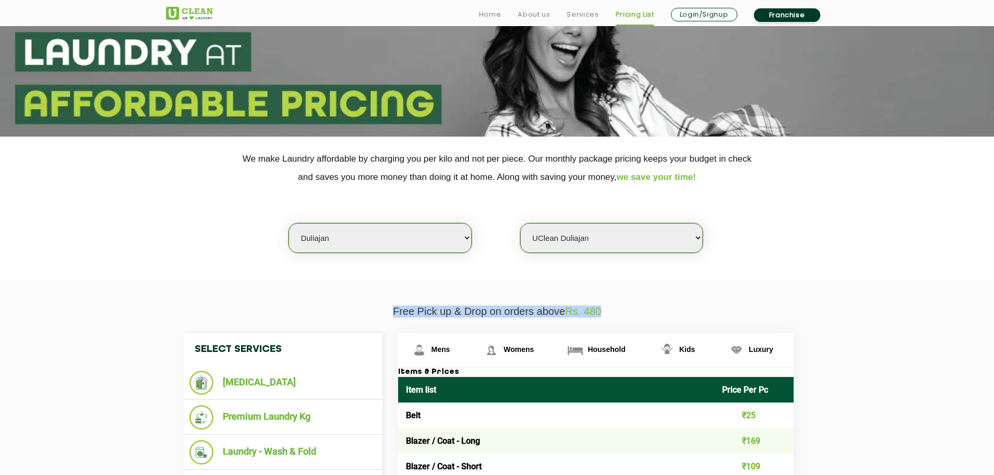
drag, startPoint x: 379, startPoint y: 311, endPoint x: 626, endPoint y: 294, distance: 247.9
click at [600, 311] on span "Rs. 480" at bounding box center [583, 311] width 36 height 11
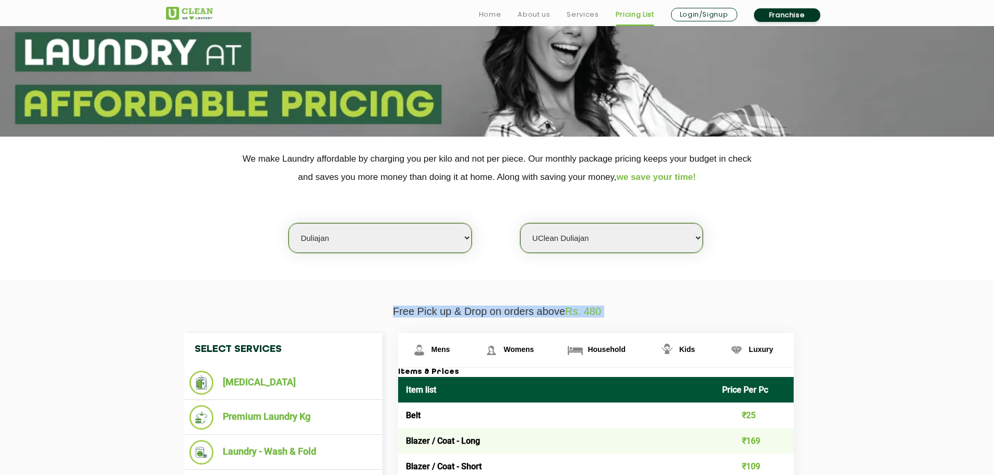
click at [600, 311] on span "Rs. 480" at bounding box center [583, 311] width 36 height 11
click at [641, 310] on p "Free Pick up & Drop on orders above Rs. 480" at bounding box center [497, 312] width 663 height 12
click at [574, 313] on span "Rs. 480" at bounding box center [583, 311] width 36 height 11
click at [574, 312] on span "Rs. 480" at bounding box center [583, 311] width 36 height 11
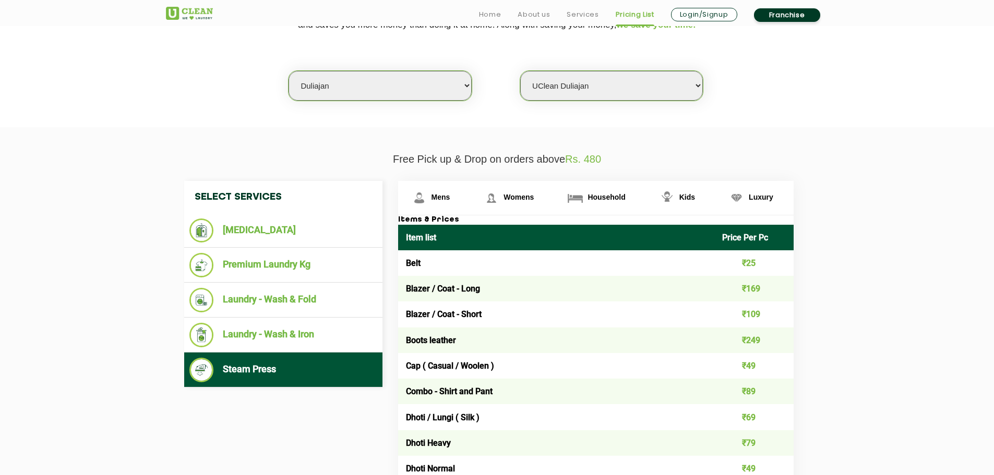
scroll to position [261, 0]
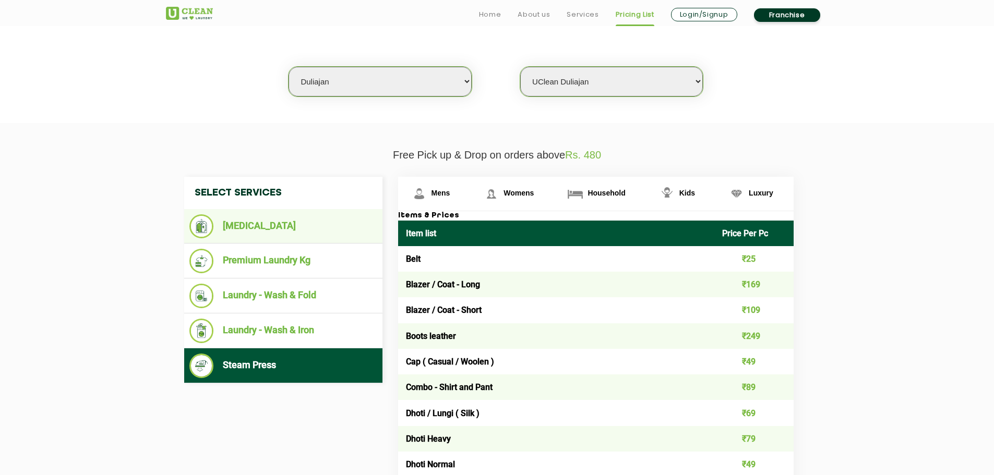
click at [265, 220] on li "[MEDICAL_DATA]" at bounding box center [283, 226] width 188 height 24
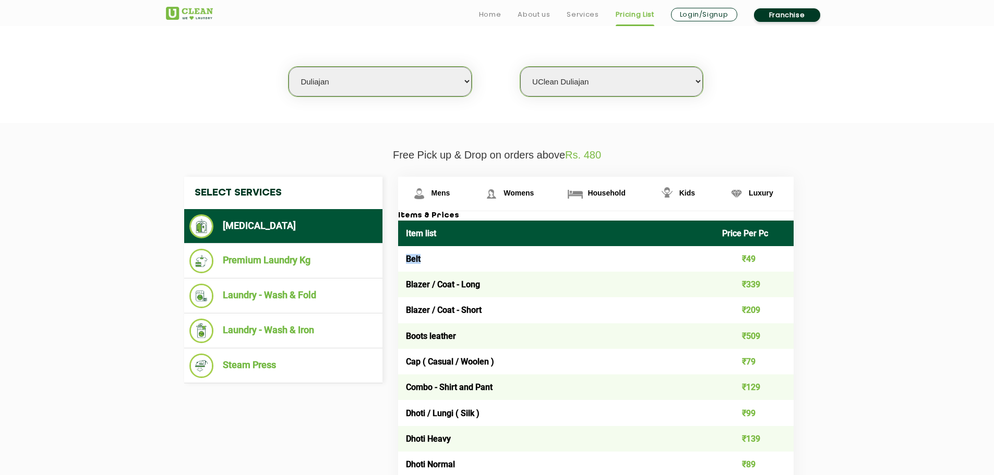
drag, startPoint x: 426, startPoint y: 261, endPoint x: 402, endPoint y: 261, distance: 23.5
click at [404, 257] on td "Belt" at bounding box center [556, 259] width 317 height 26
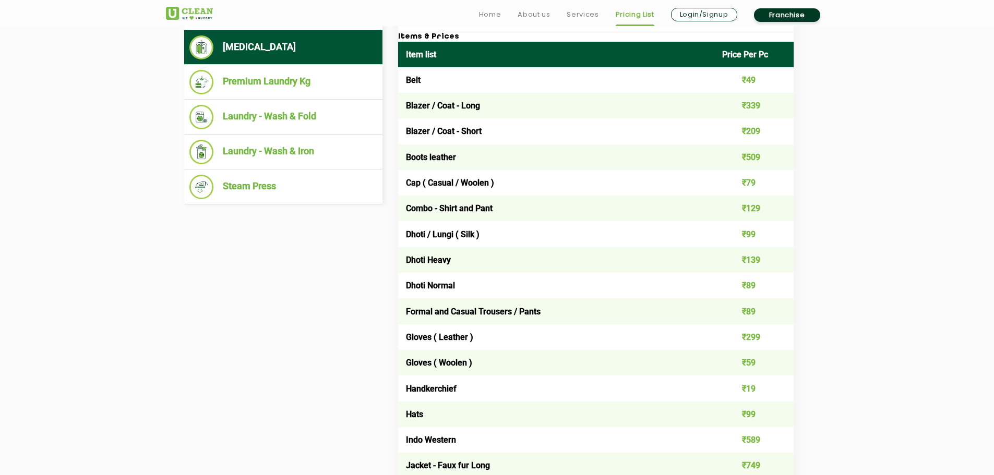
scroll to position [574, 0]
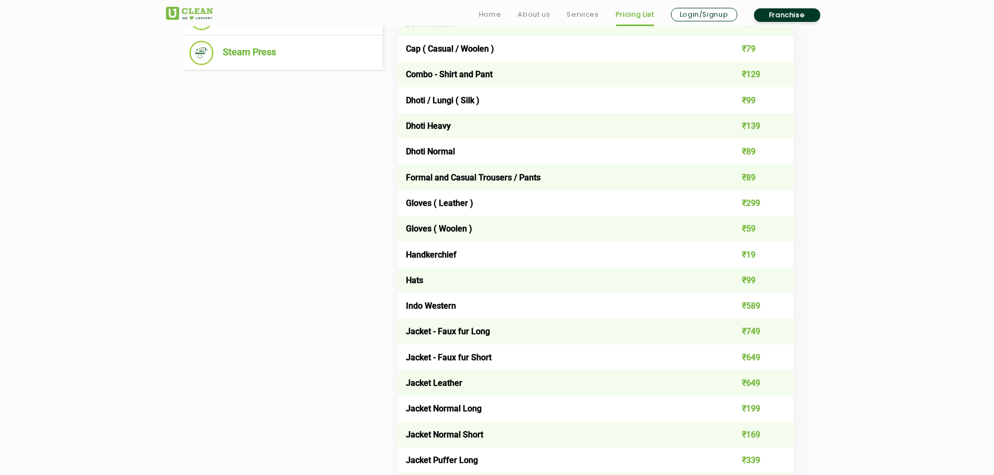
click at [474, 180] on td "Formal and Casual Trousers / Pants" at bounding box center [556, 177] width 317 height 26
